Goal: Task Accomplishment & Management: Manage account settings

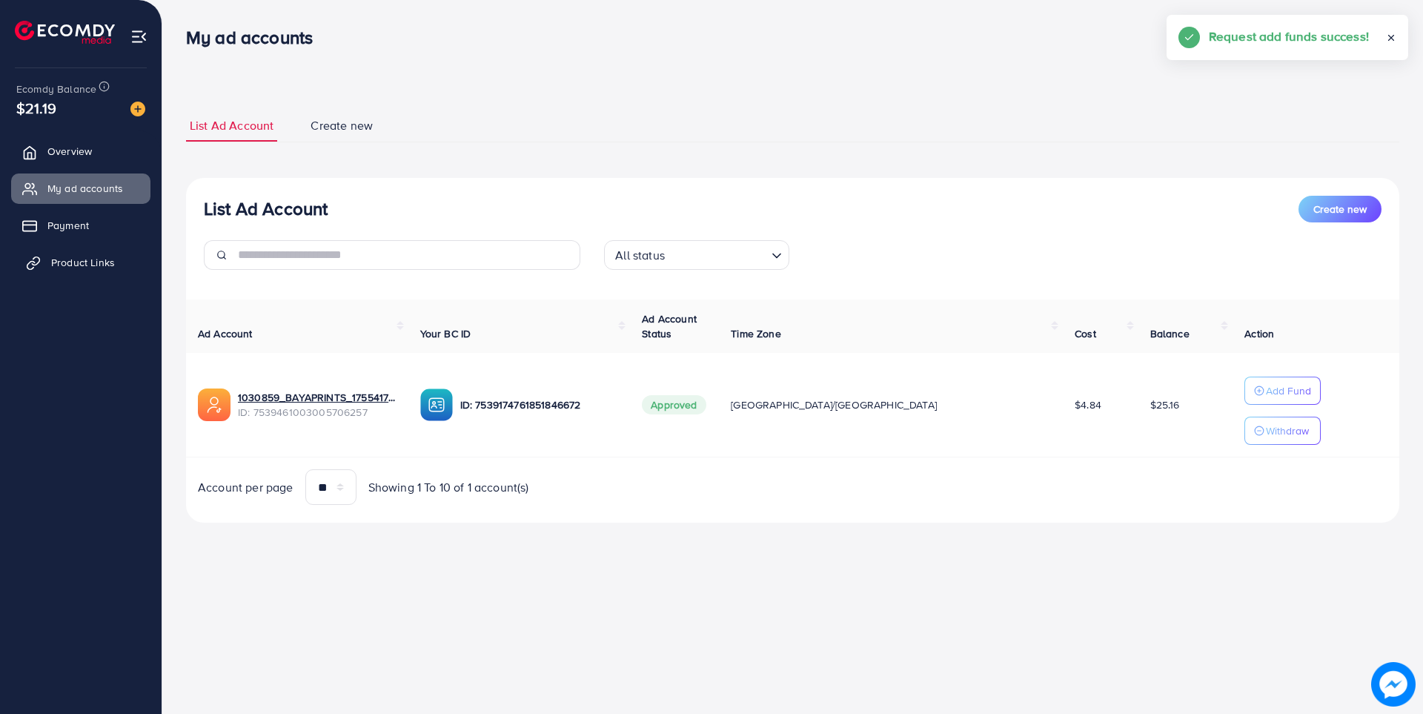
click at [86, 262] on span "Product Links" at bounding box center [83, 262] width 64 height 15
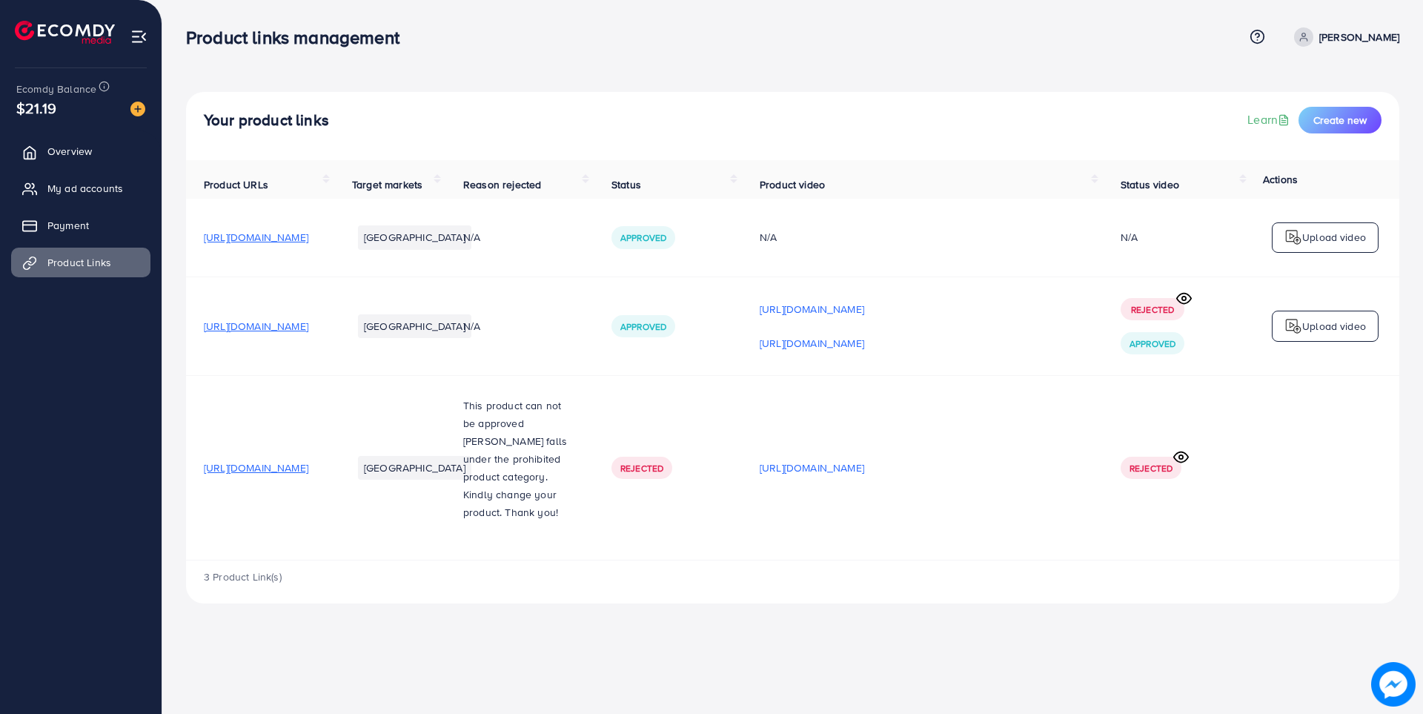
click at [1183, 299] on circle at bounding box center [1184, 298] width 4 height 4
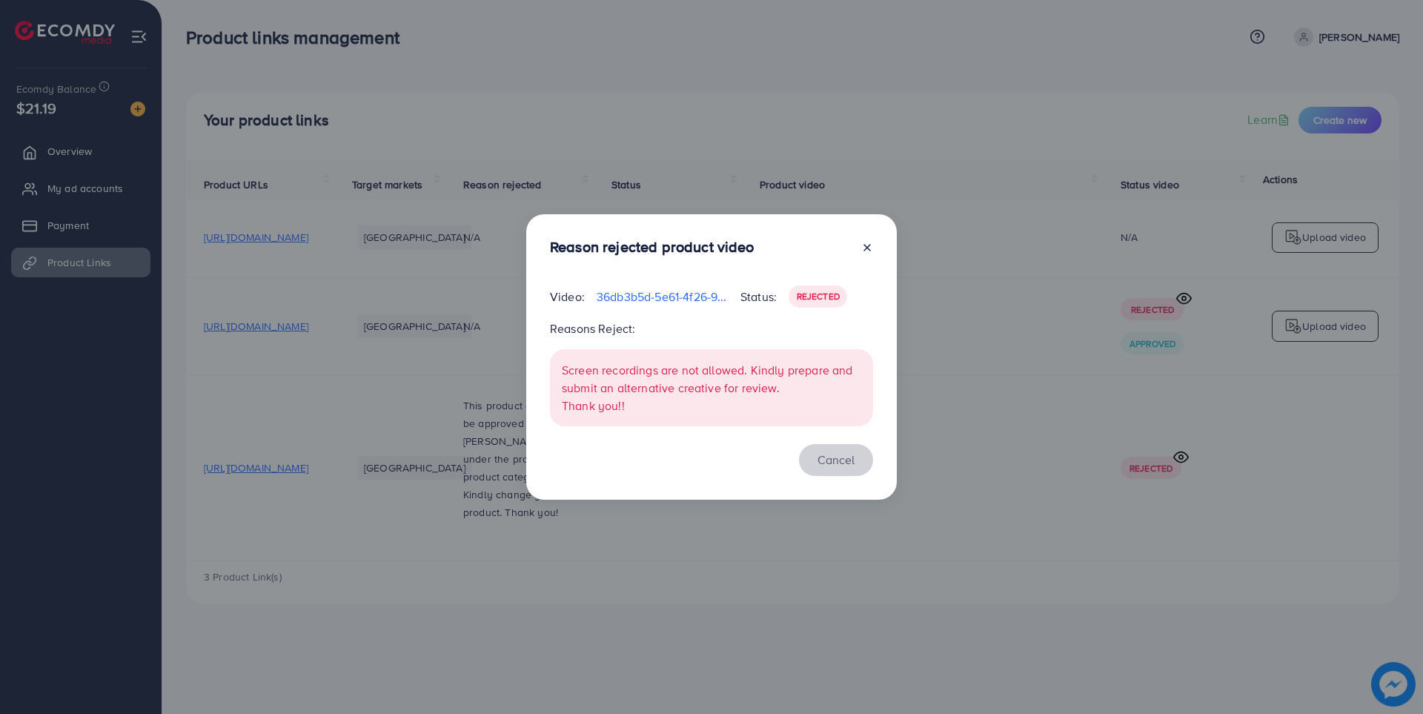
drag, startPoint x: 835, startPoint y: 461, endPoint x: 1269, endPoint y: 203, distance: 505.1
click at [840, 451] on button "Cancel" at bounding box center [836, 460] width 74 height 32
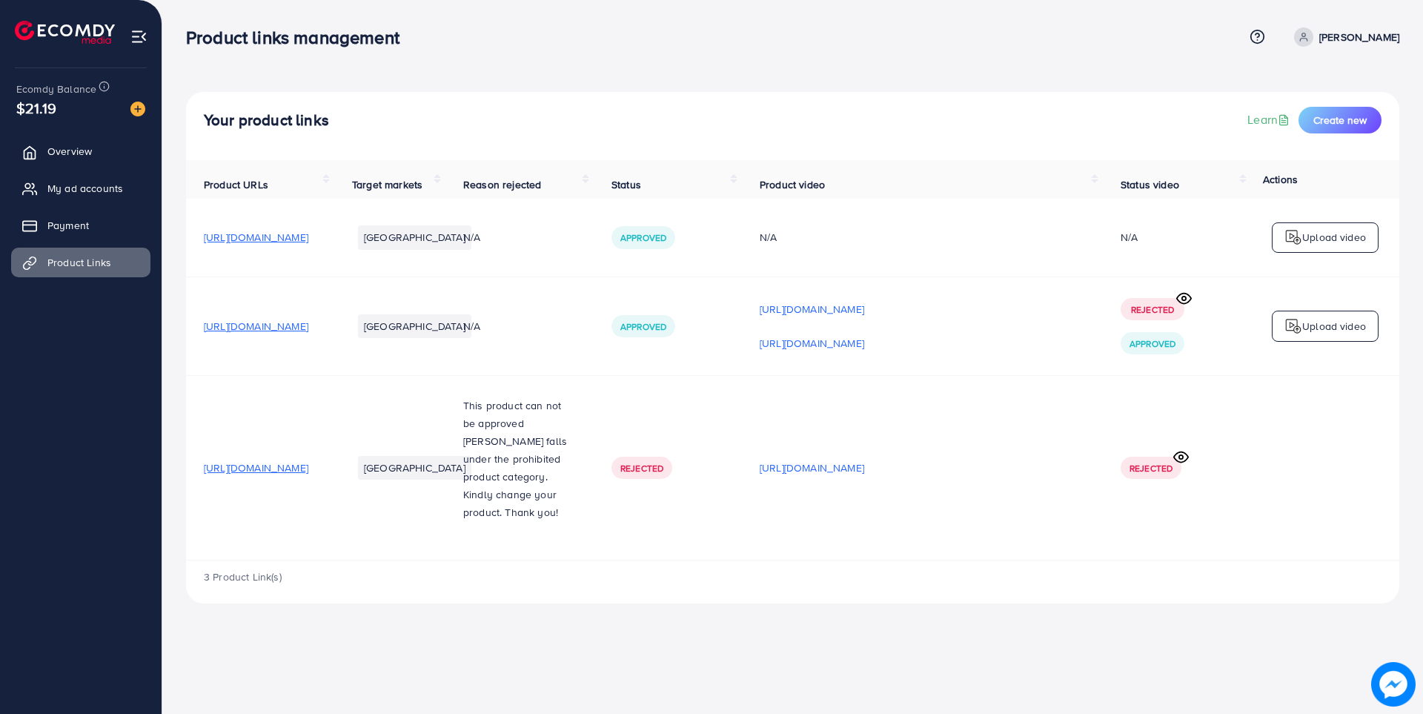
click at [1149, 350] on span "Approved" at bounding box center [1153, 343] width 46 height 13
click at [125, 193] on link "My ad accounts" at bounding box center [80, 188] width 139 height 30
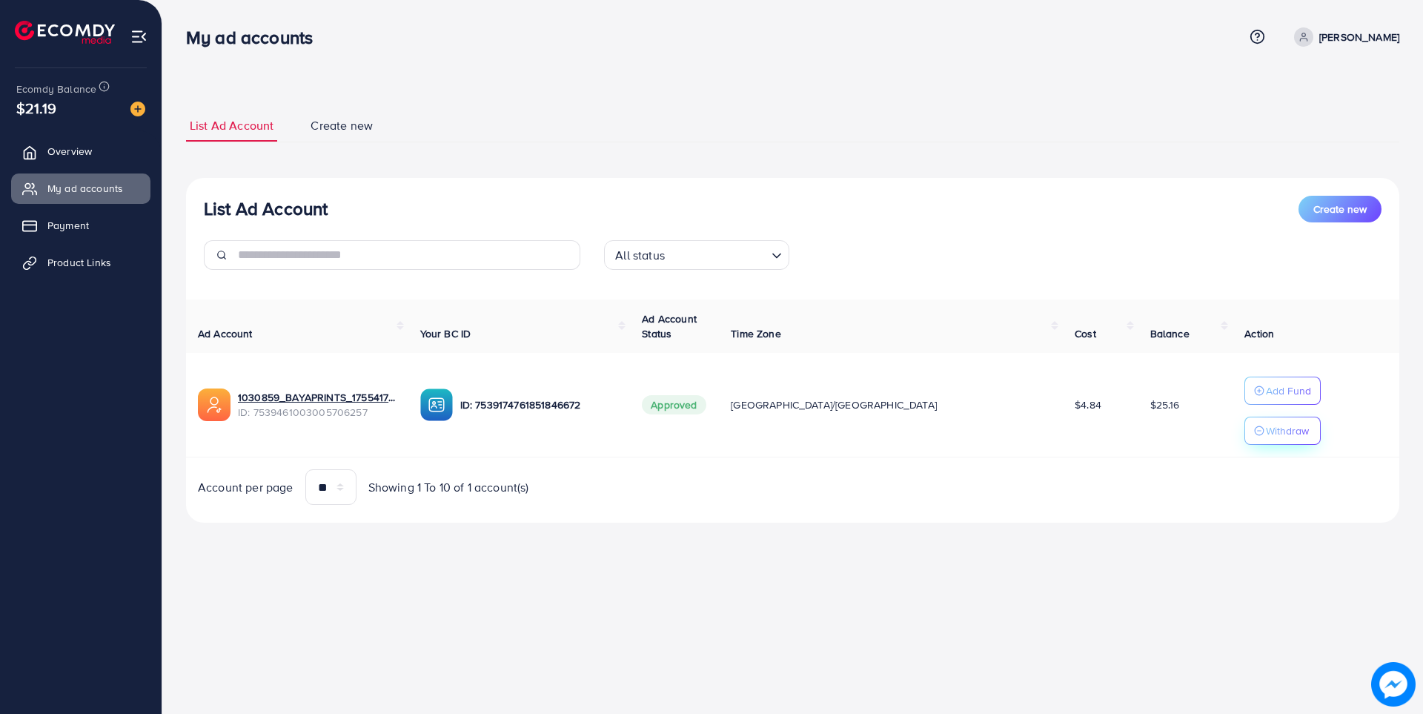
click at [1266, 437] on p "Withdraw" at bounding box center [1287, 431] width 43 height 18
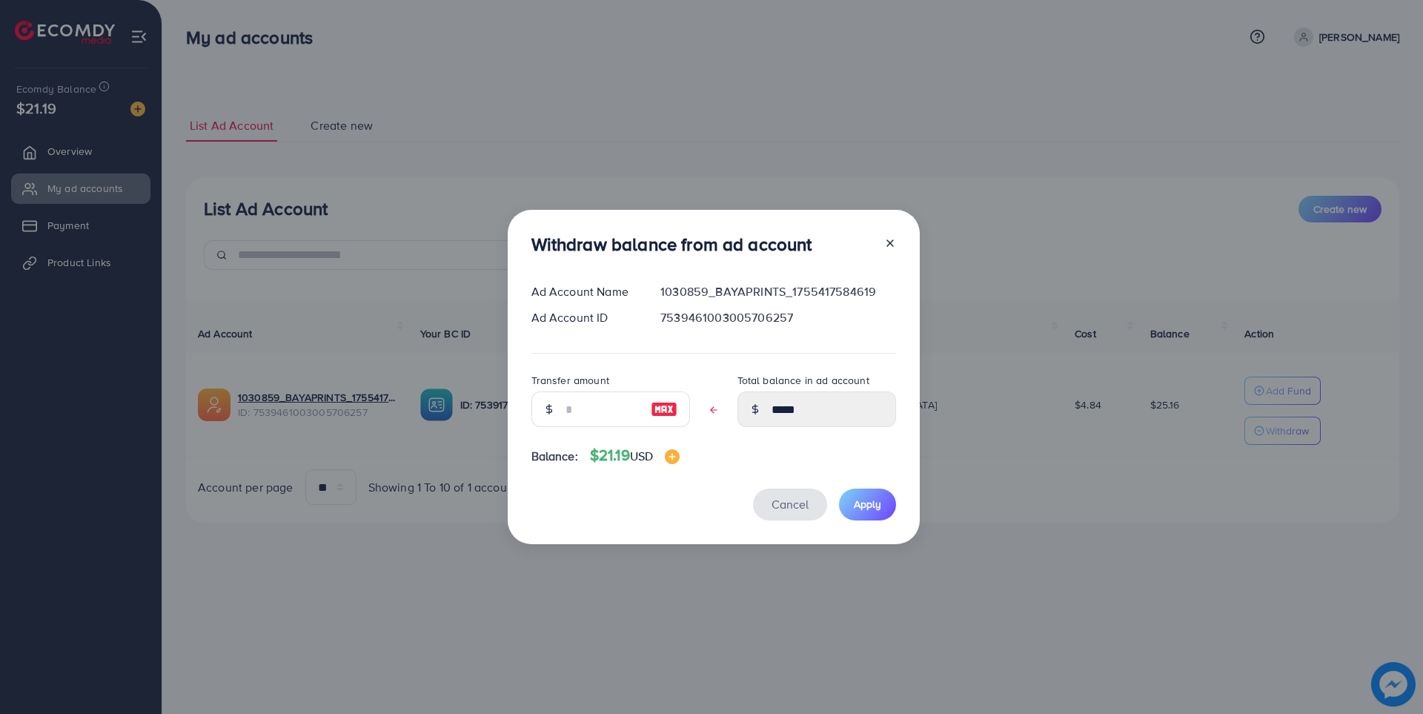
click at [783, 511] on span "Cancel" at bounding box center [790, 504] width 37 height 16
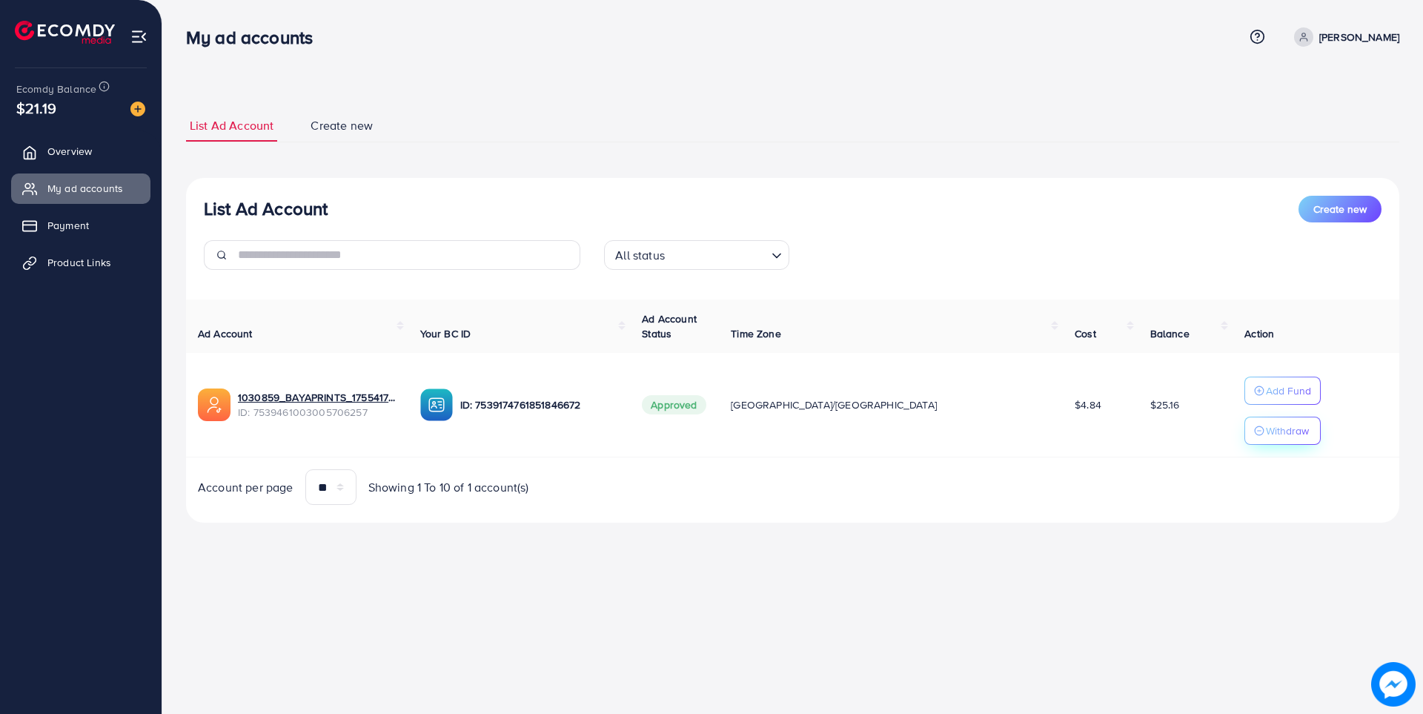
click at [1266, 428] on p "Withdraw" at bounding box center [1287, 431] width 43 height 18
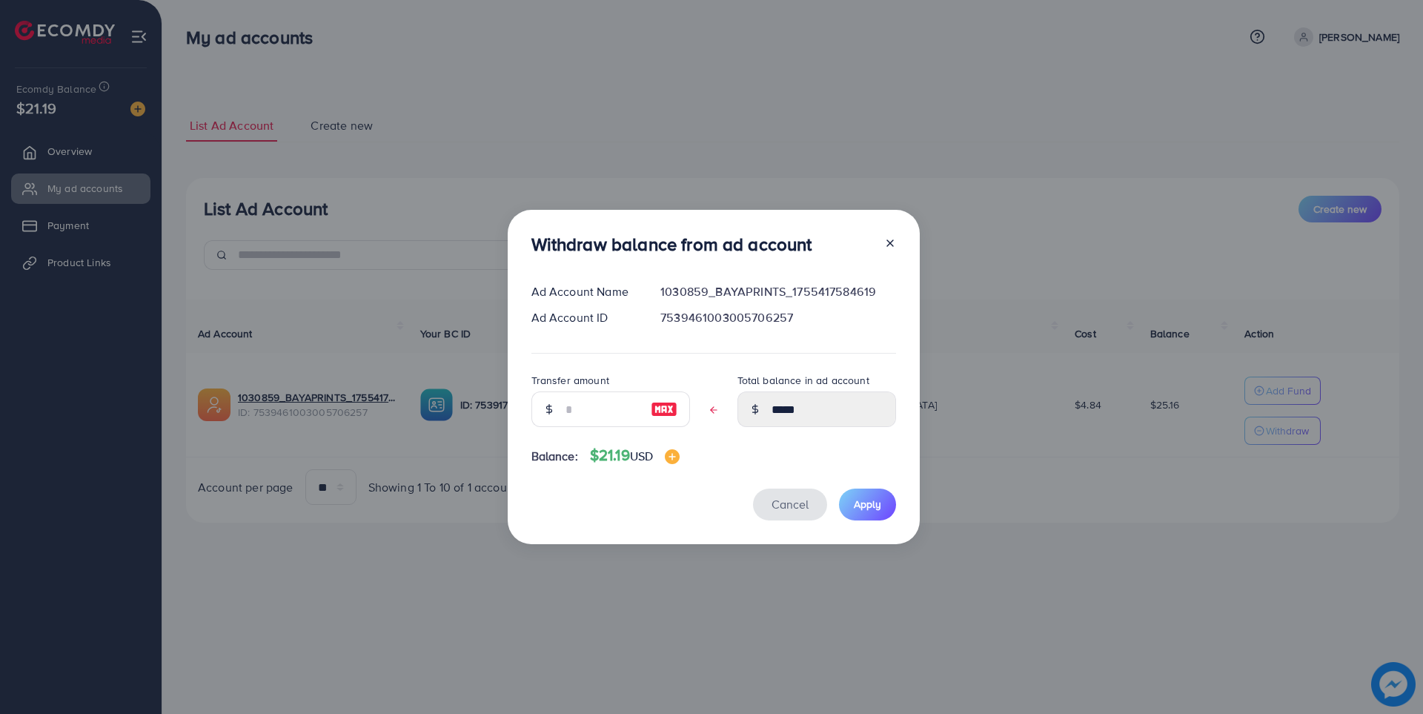
click at [783, 508] on span "Cancel" at bounding box center [790, 504] width 37 height 16
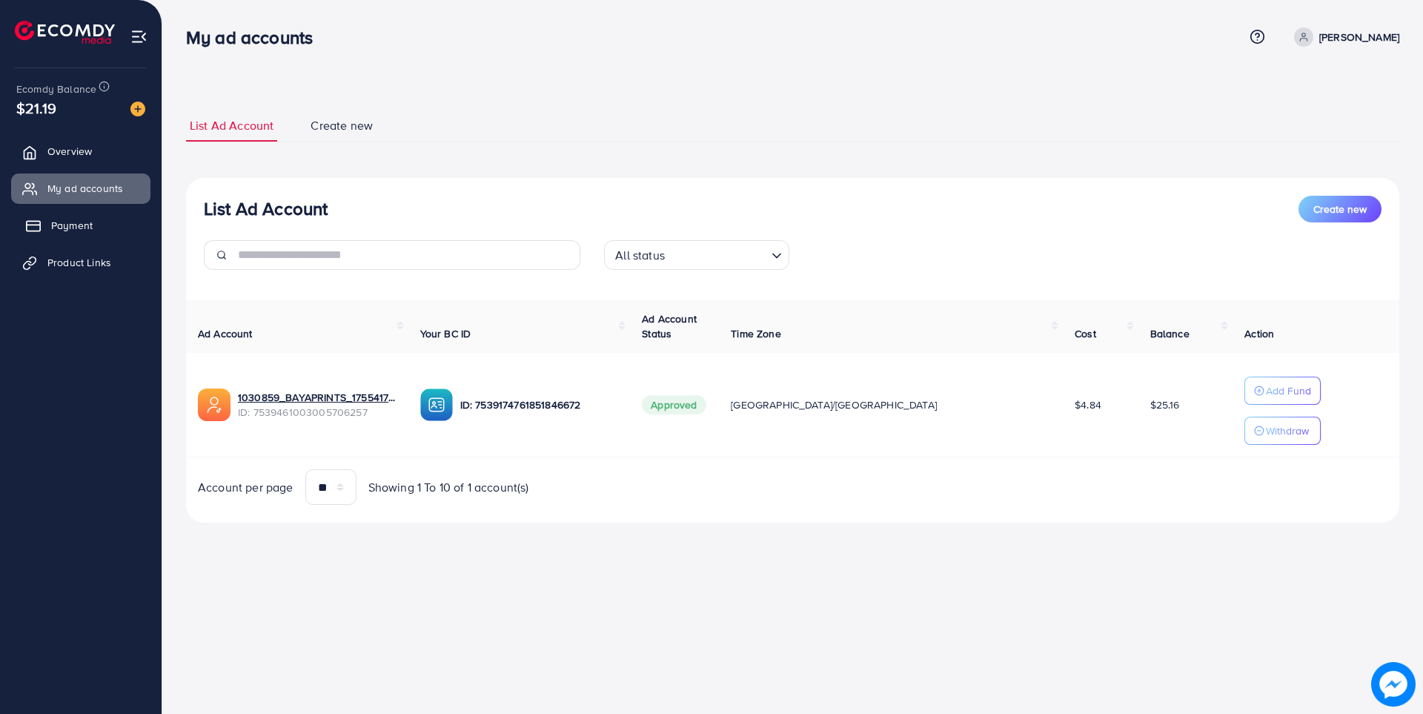
click at [76, 233] on span "Payment" at bounding box center [72, 225] width 42 height 15
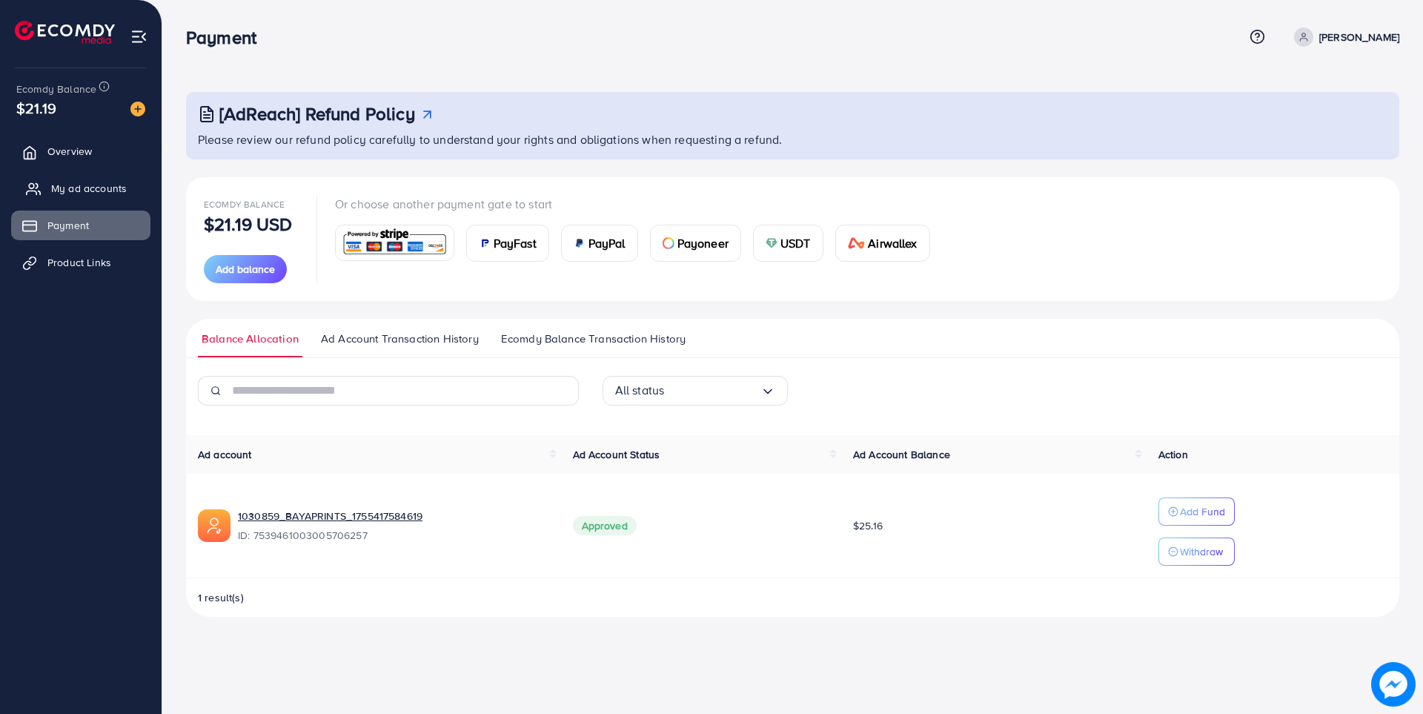
click at [93, 194] on span "My ad accounts" at bounding box center [89, 188] width 76 height 15
